Goal: Transaction & Acquisition: Purchase product/service

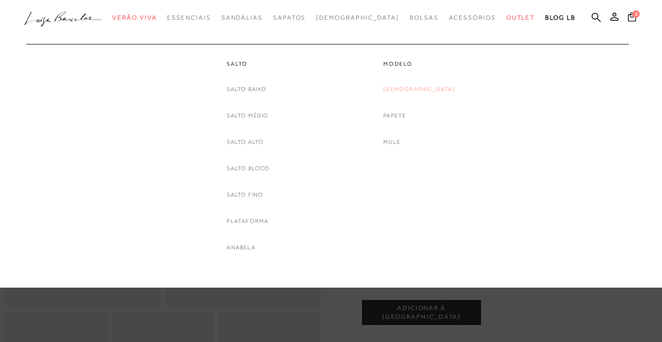
click at [409, 87] on link "[DEMOGRAPHIC_DATA]" at bounding box center [419, 89] width 71 height 11
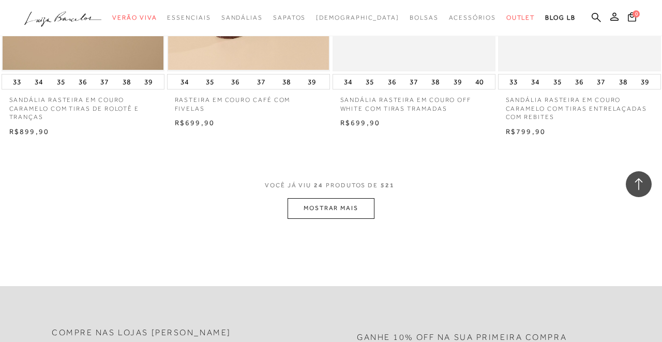
scroll to position [1842, 0]
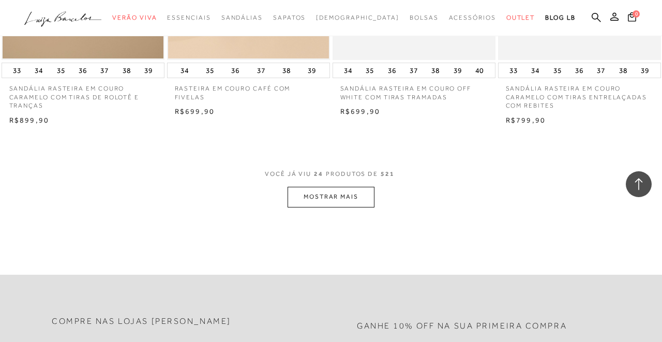
click at [346, 197] on button "MOSTRAR MAIS" at bounding box center [331, 197] width 87 height 20
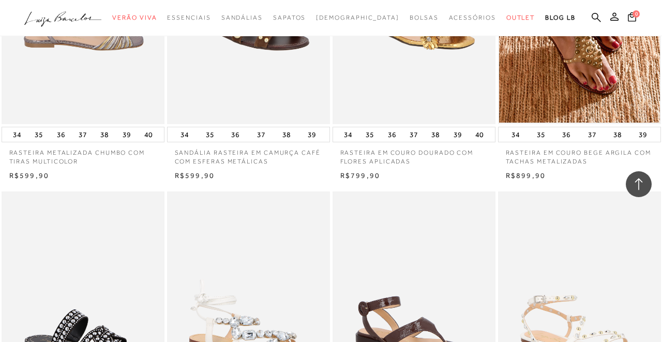
scroll to position [3354, 0]
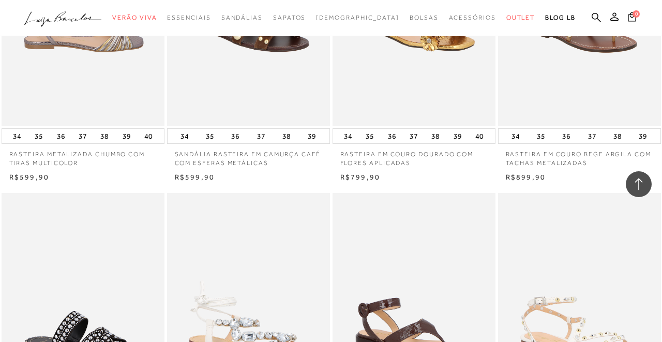
click at [584, 64] on img at bounding box center [580, 3] width 162 height 245
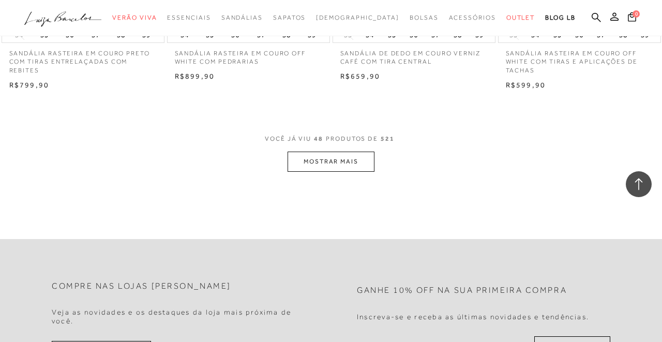
scroll to position [3787, 0]
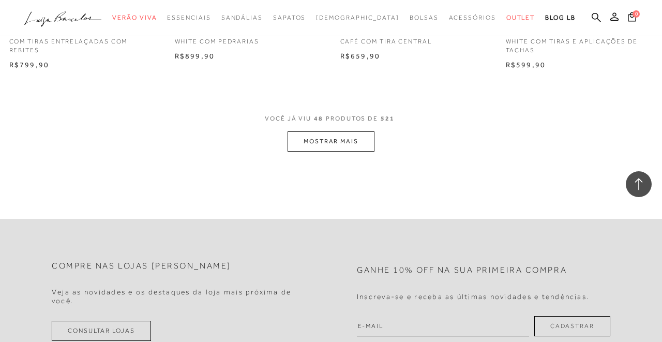
click at [307, 142] on button "MOSTRAR MAIS" at bounding box center [331, 141] width 87 height 20
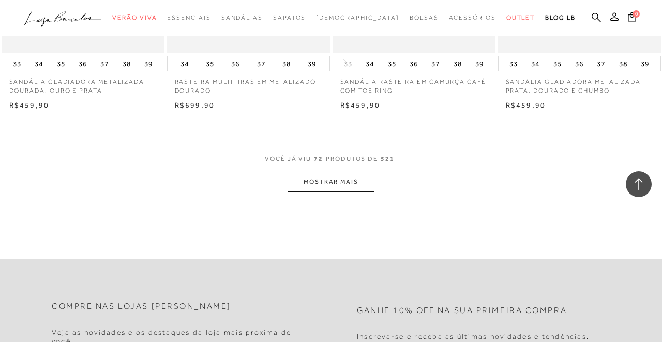
scroll to position [5629, 0]
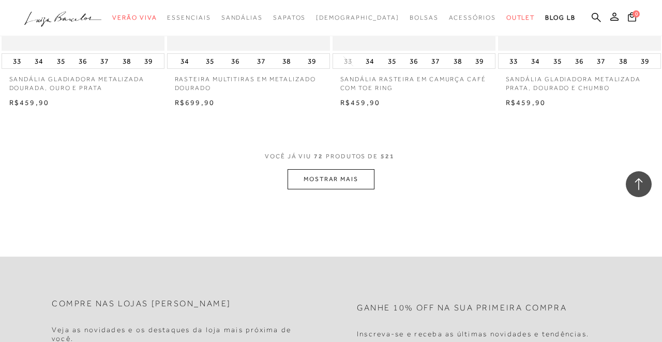
click at [308, 181] on button "MOSTRAR MAIS" at bounding box center [331, 179] width 87 height 20
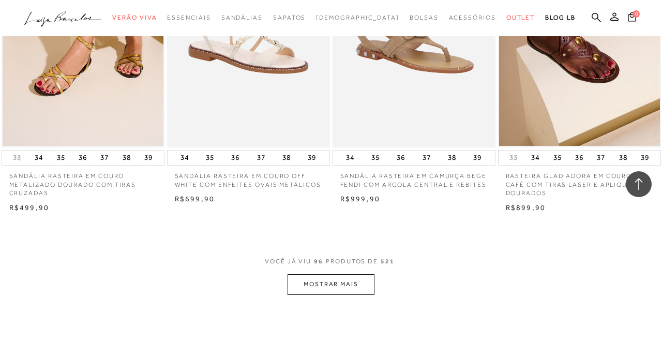
scroll to position [7451, 0]
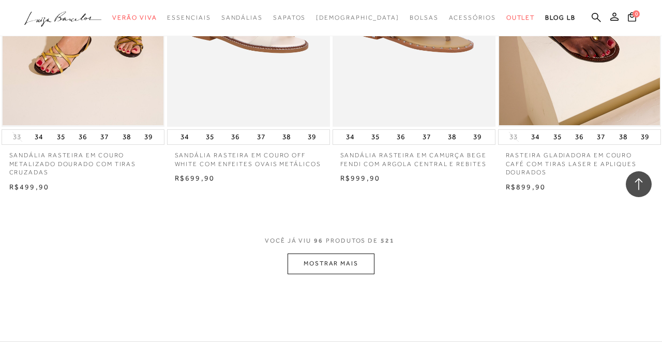
click at [337, 262] on button "MOSTRAR MAIS" at bounding box center [331, 264] width 87 height 20
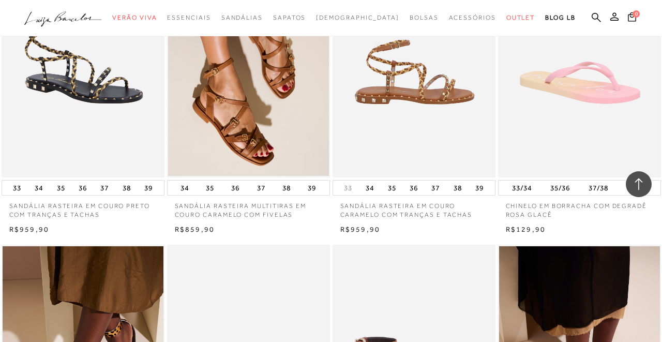
scroll to position [8383, 0]
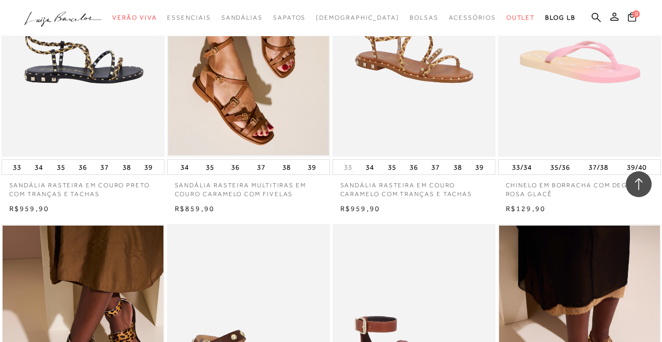
click at [81, 71] on img at bounding box center [84, 35] width 162 height 245
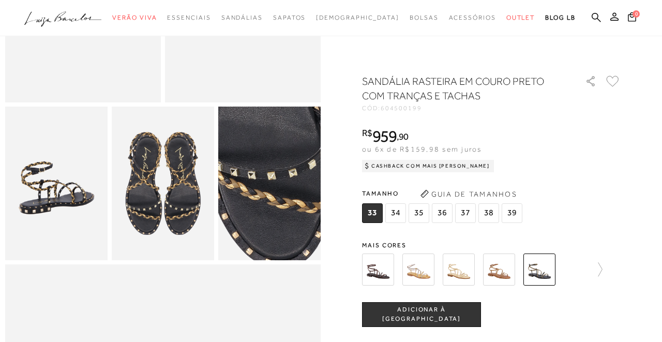
scroll to position [207, 0]
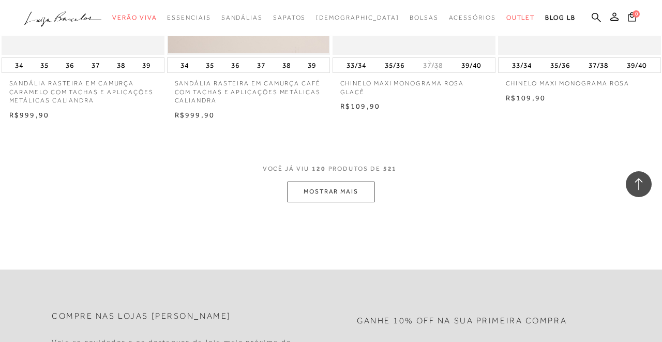
scroll to position [9438, 0]
click at [343, 188] on button "MOSTRAR MAIS" at bounding box center [331, 191] width 87 height 20
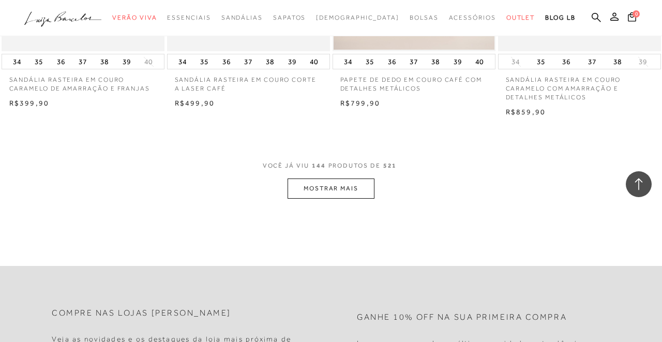
scroll to position [11384, 0]
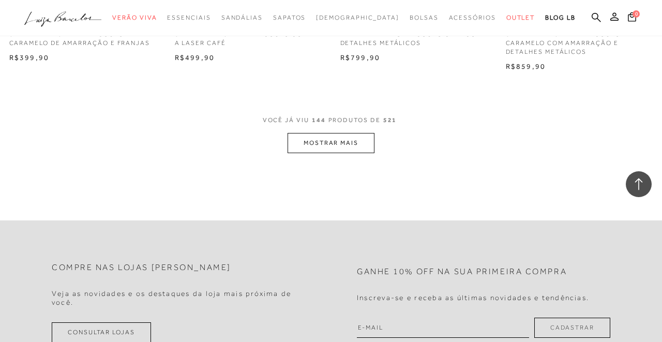
click at [338, 144] on button "MOSTRAR MAIS" at bounding box center [331, 143] width 87 height 20
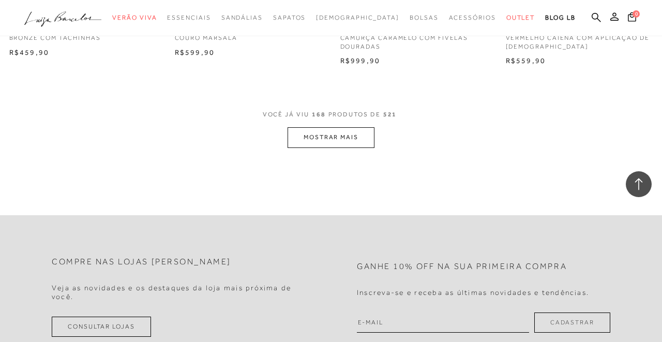
scroll to position [13289, 0]
click at [326, 137] on button "MOSTRAR MAIS" at bounding box center [331, 136] width 87 height 20
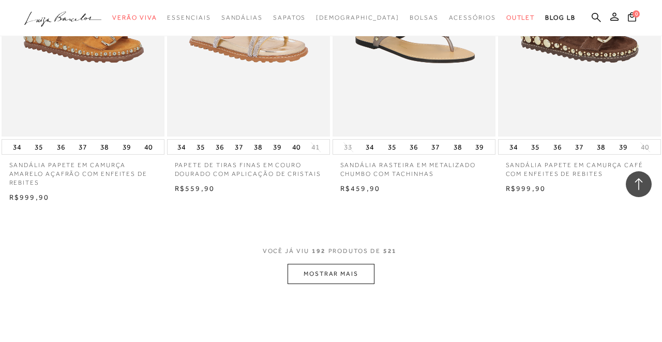
scroll to position [15069, 0]
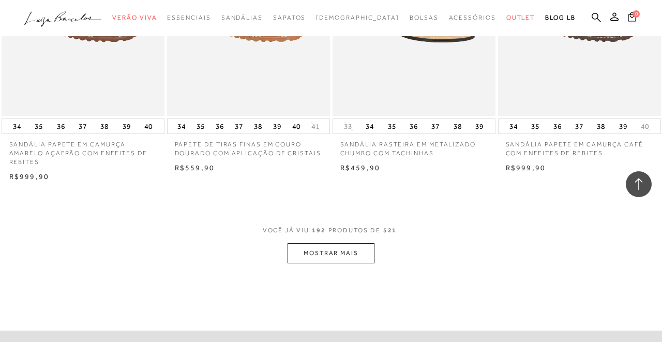
click at [349, 242] on span "VOCÊ JÁ VIU 192 PRODUTOS DE 521" at bounding box center [331, 234] width 137 height 19
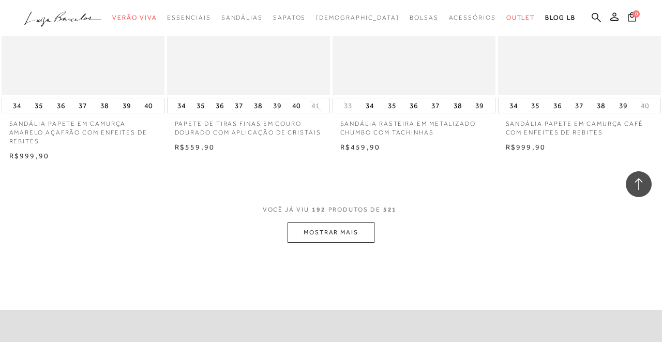
scroll to position [15111, 0]
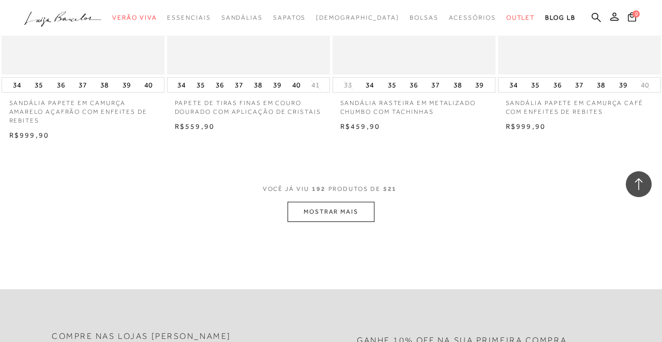
click at [317, 216] on button "MOSTRAR MAIS" at bounding box center [331, 212] width 87 height 20
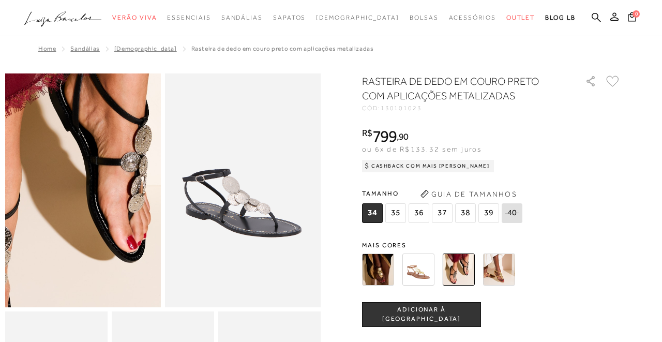
click at [129, 220] on img at bounding box center [37, 160] width 312 height 467
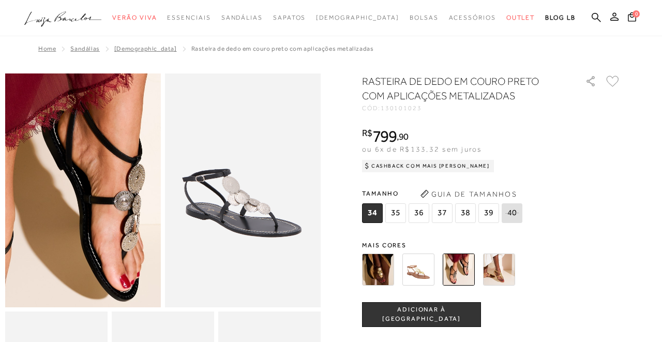
click at [136, 182] on img at bounding box center [30, 198] width 312 height 467
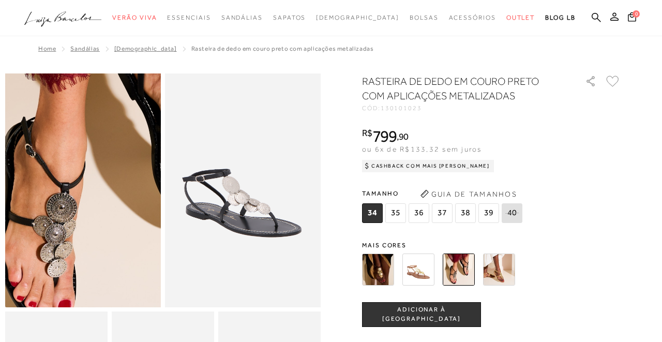
click at [64, 252] on img at bounding box center [102, 128] width 312 height 467
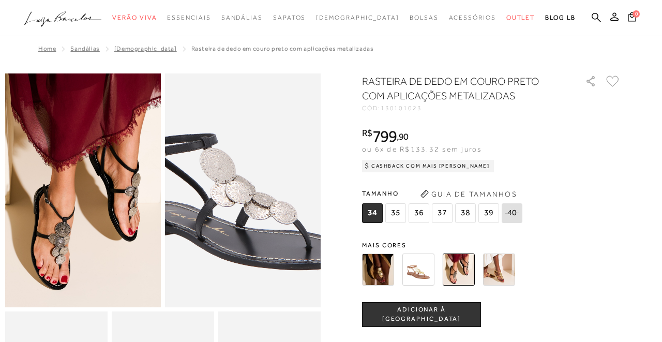
click at [244, 204] on img at bounding box center [242, 176] width 312 height 467
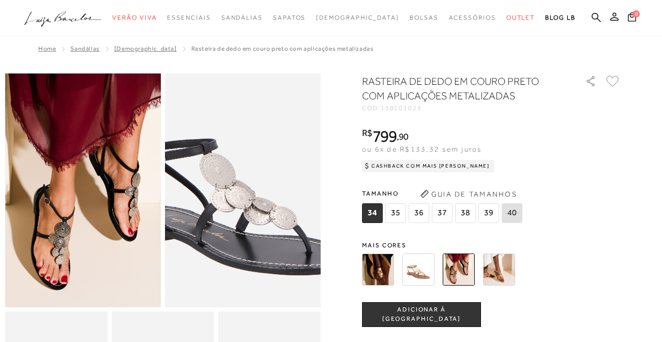
click at [244, 199] on img at bounding box center [242, 181] width 312 height 467
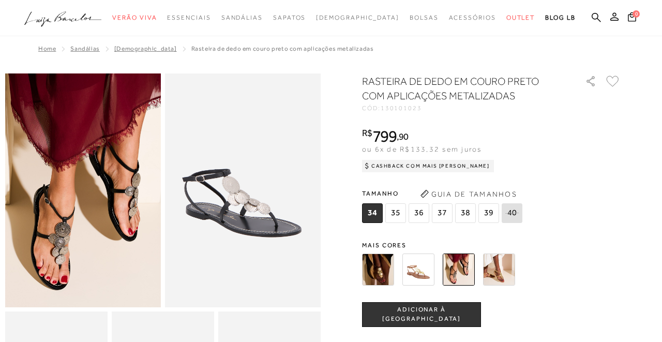
click at [460, 270] on img at bounding box center [459, 270] width 32 height 32
click at [509, 282] on img at bounding box center [499, 270] width 32 height 32
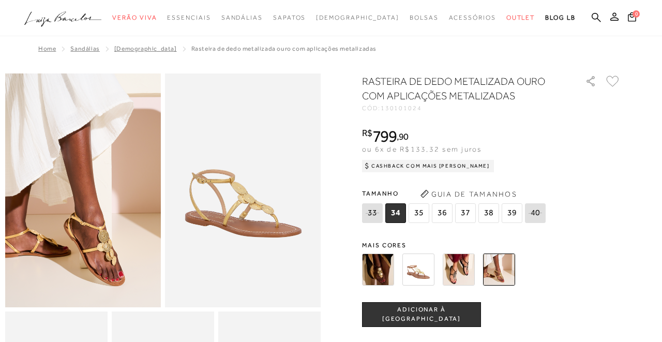
click at [251, 214] on img at bounding box center [243, 190] width 156 height 234
click at [415, 266] on img at bounding box center [419, 270] width 32 height 32
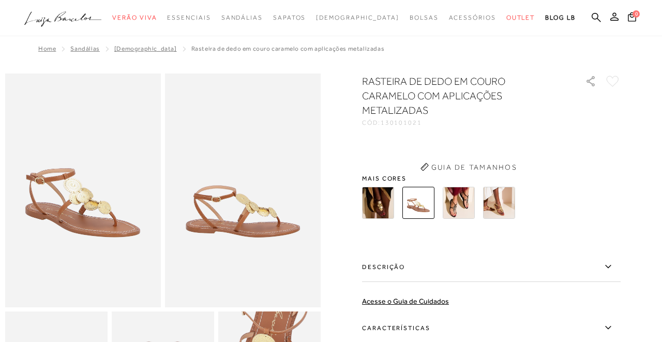
click at [375, 275] on div "RASTEIRA DE DEDO EM COURO CARAMELO COM APLICAÇÕES METALIZADAS CÓD: 130101021 × …" at bounding box center [491, 258] width 259 height 369
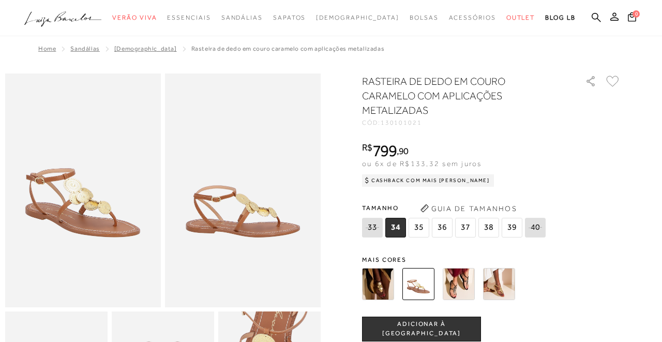
click at [465, 283] on img at bounding box center [459, 284] width 32 height 32
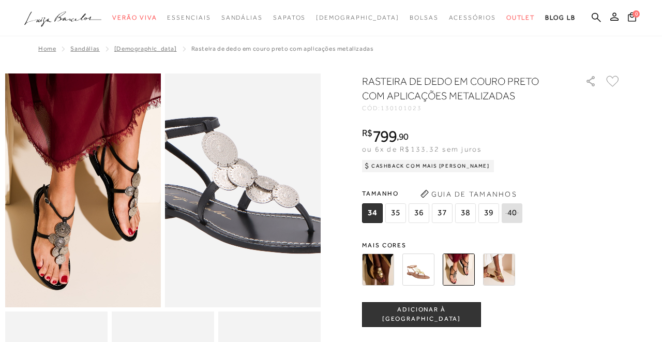
click at [242, 221] on img at bounding box center [244, 159] width 312 height 467
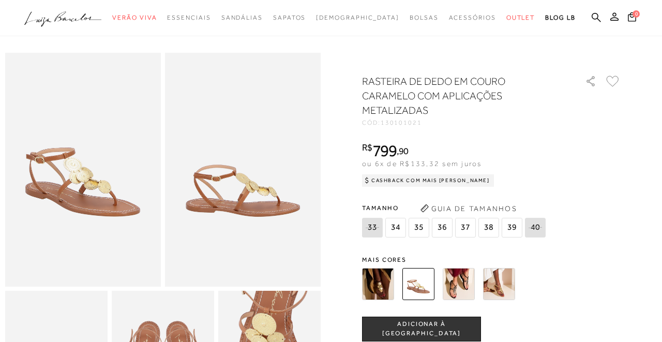
scroll to position [104, 0]
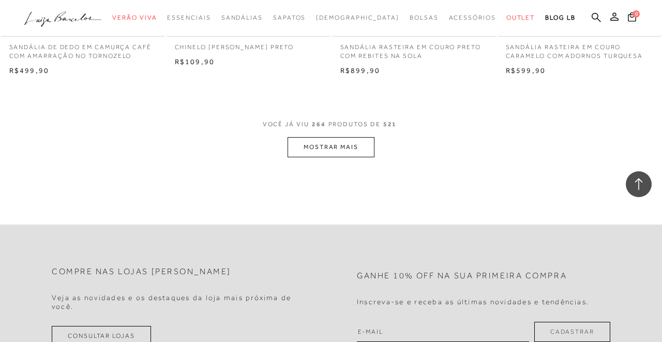
scroll to position [20867, 0]
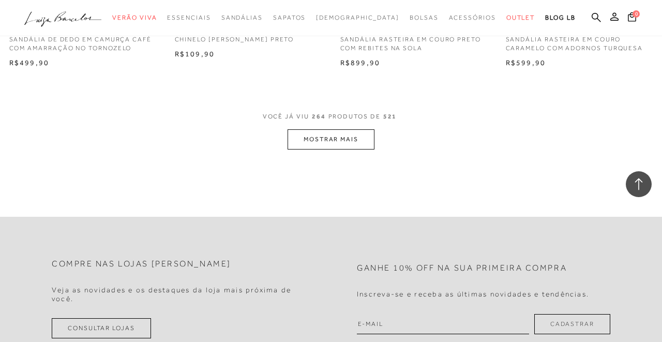
click at [318, 148] on button "MOSTRAR MAIS" at bounding box center [331, 139] width 87 height 20
